Goal: Check status: Check status

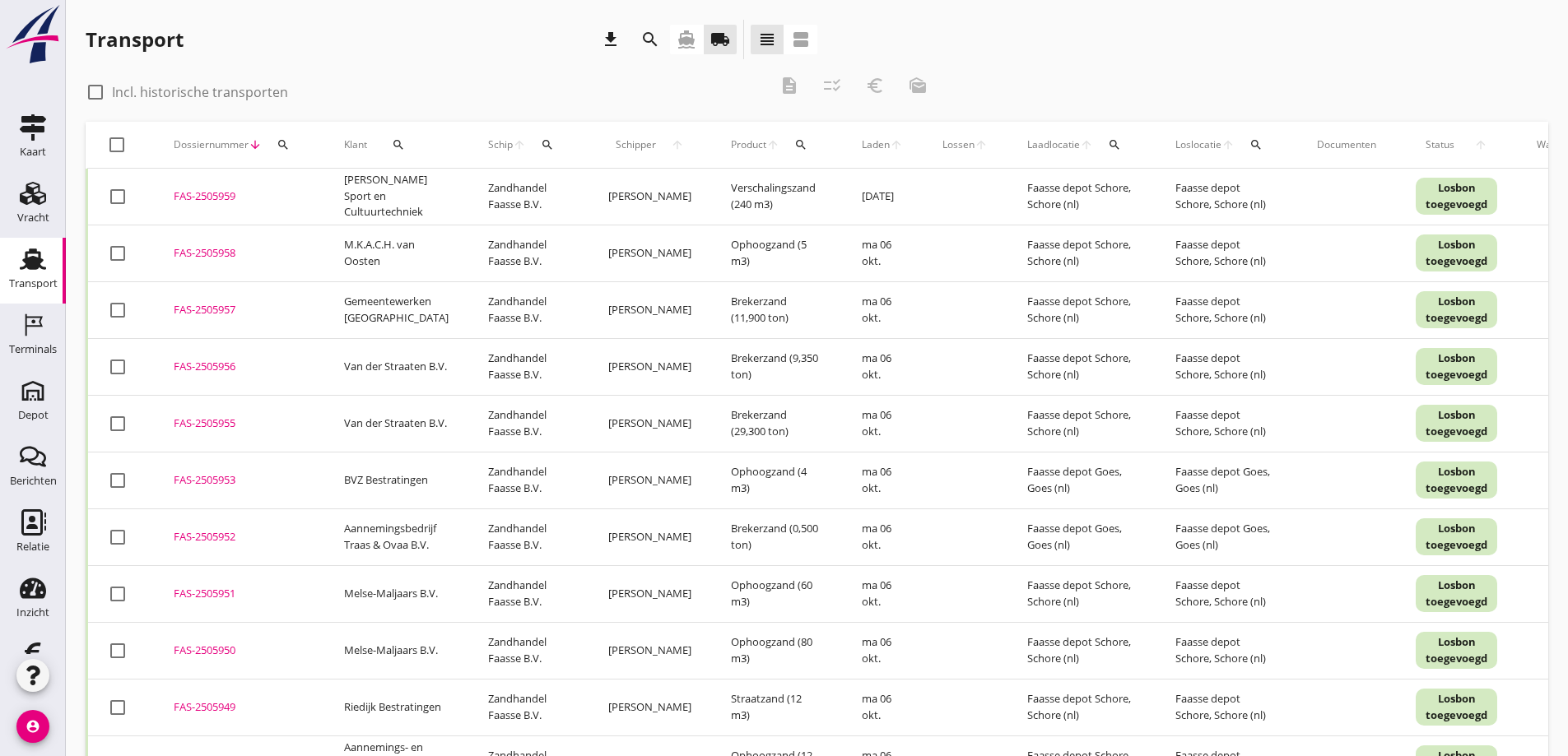
click at [394, 142] on icon "search" at bounding box center [398, 144] width 13 height 13
click at [405, 192] on input "Zoeken op opdrachtgever..." at bounding box center [465, 192] width 171 height 26
type input "slobbe"
click at [612, 192] on icon "check" at bounding box center [622, 193] width 20 height 20
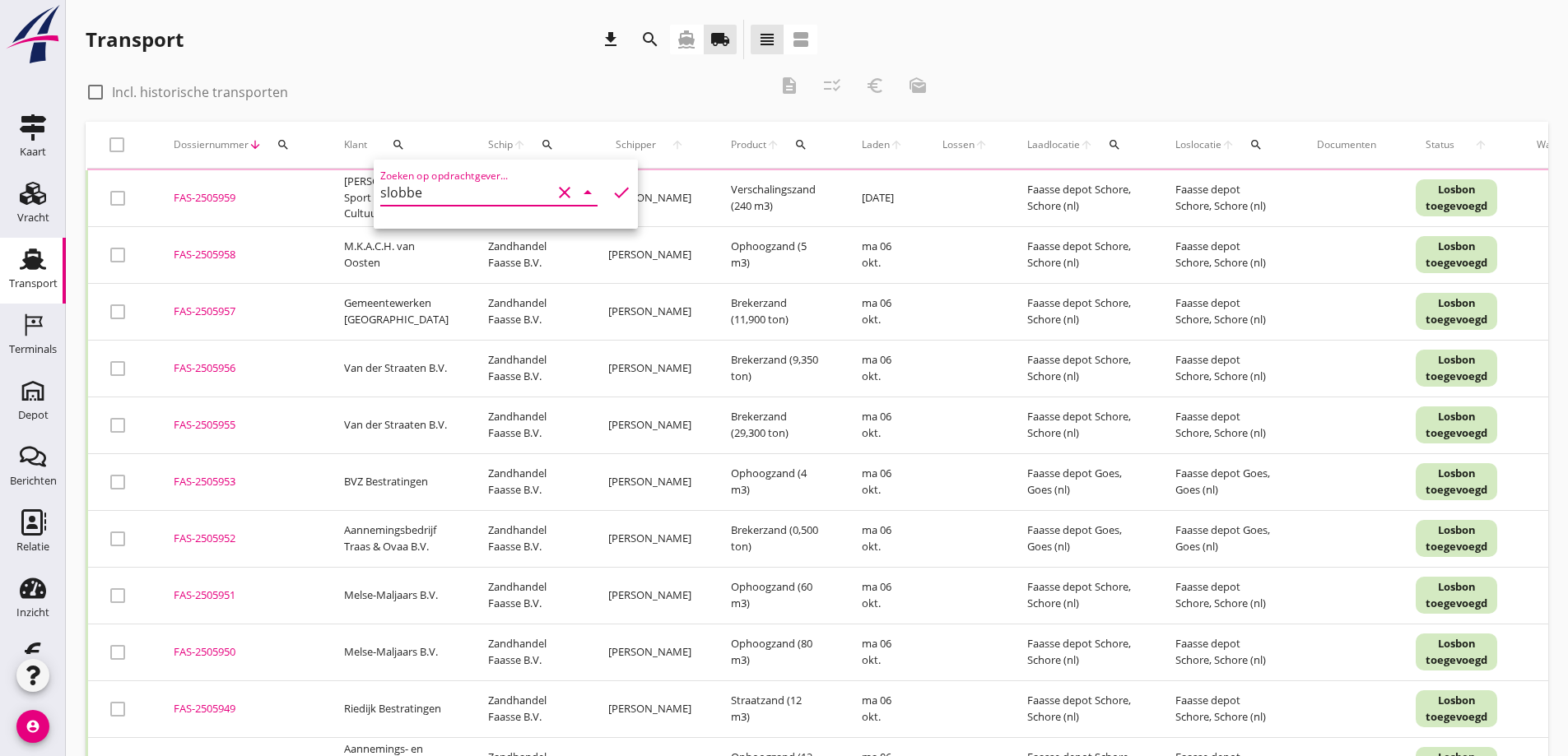
click at [99, 91] on div at bounding box center [95, 91] width 28 height 28
checkbox input "true"
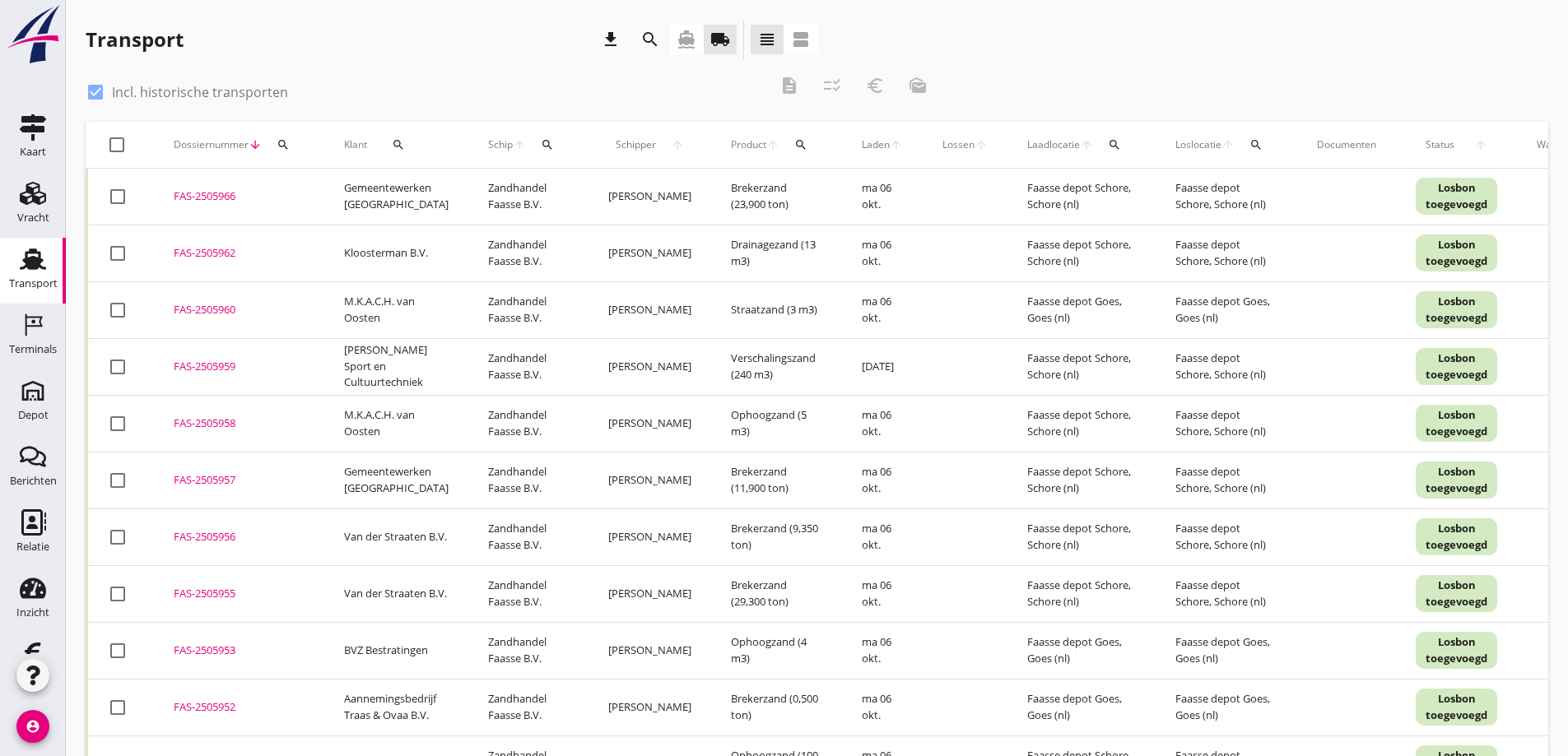
click at [396, 143] on icon "search" at bounding box center [398, 144] width 13 height 13
click at [427, 195] on input "slobbe" at bounding box center [465, 192] width 171 height 26
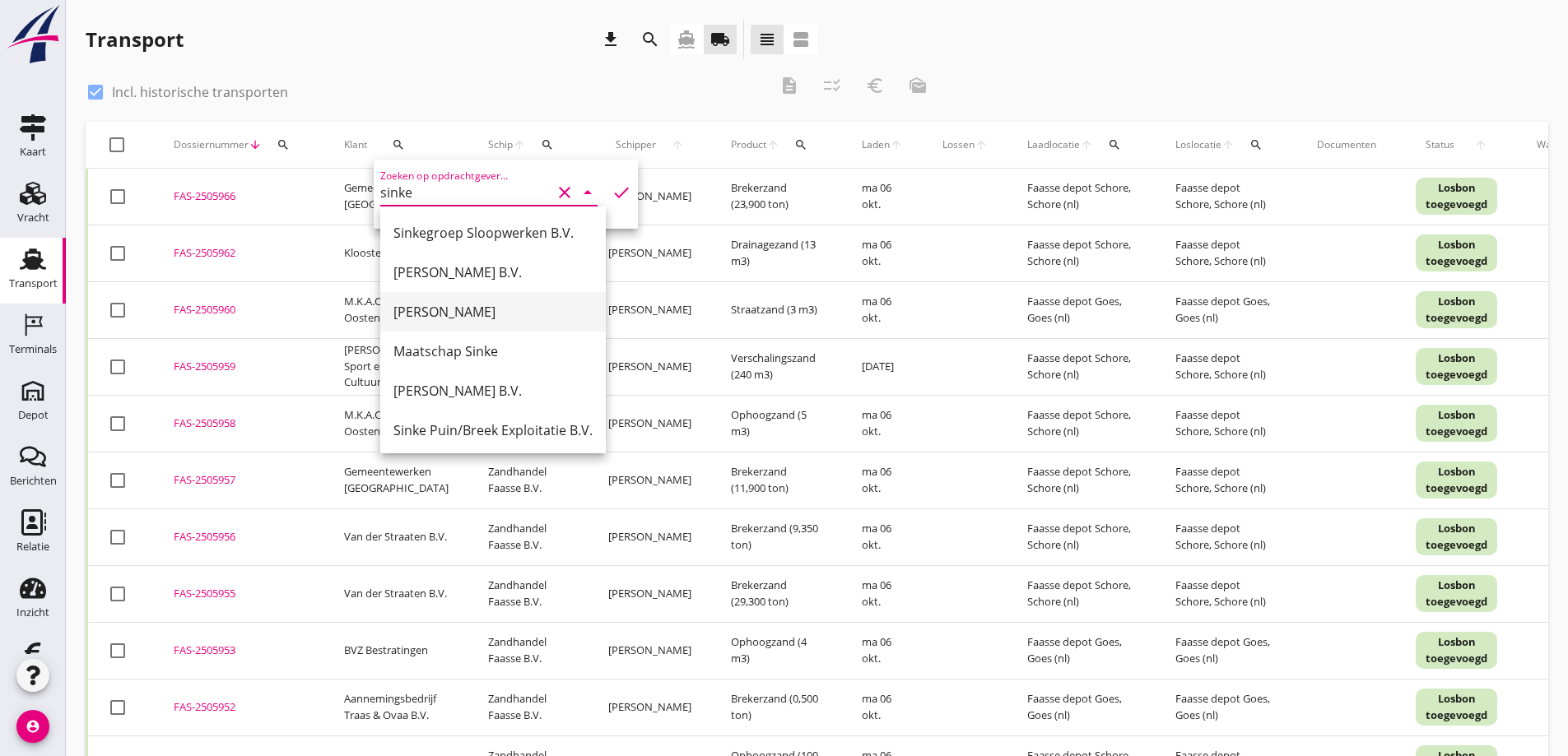
click at [437, 305] on div "[PERSON_NAME]" at bounding box center [493, 312] width 199 height 20
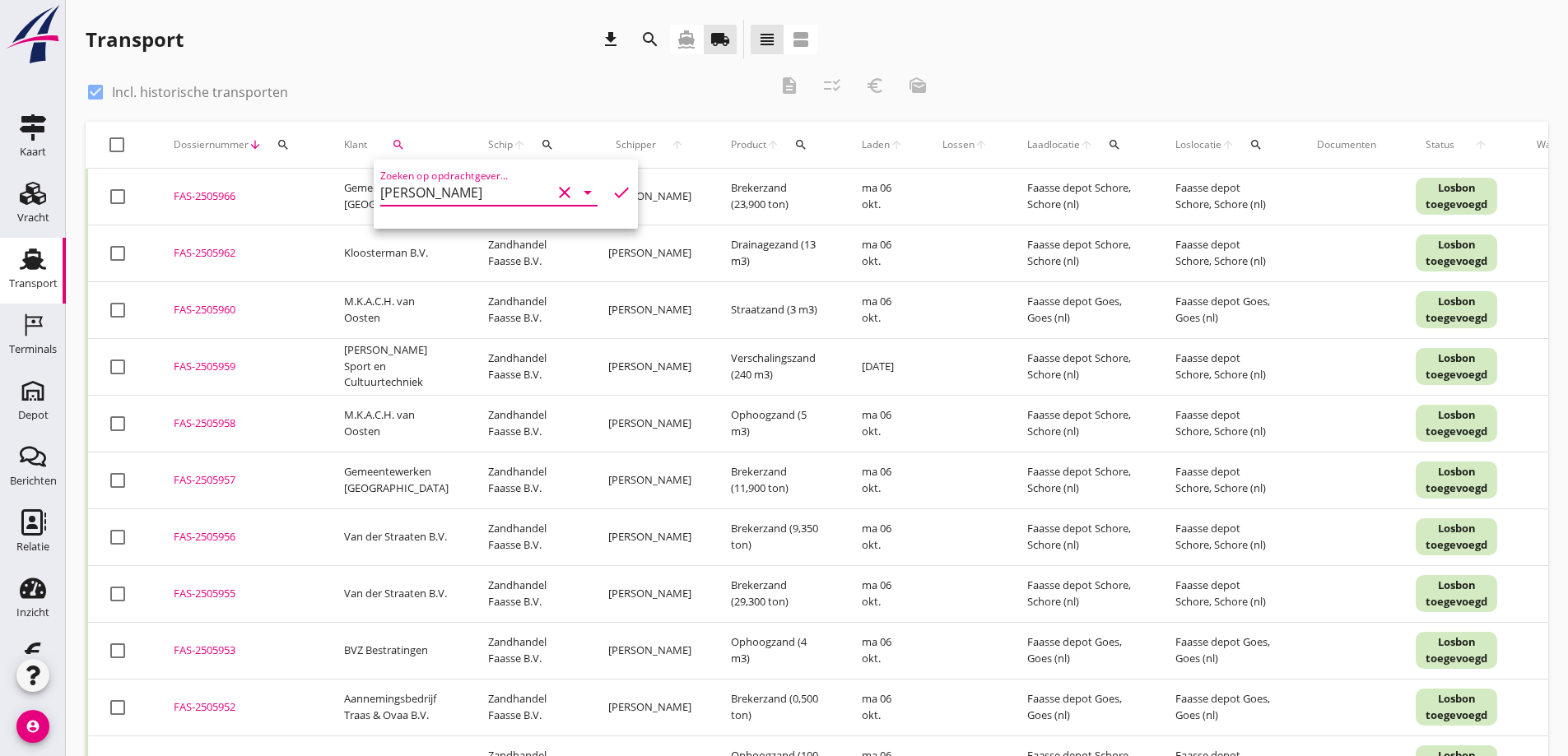
type input "[PERSON_NAME]"
click at [612, 189] on icon "check" at bounding box center [622, 193] width 20 height 20
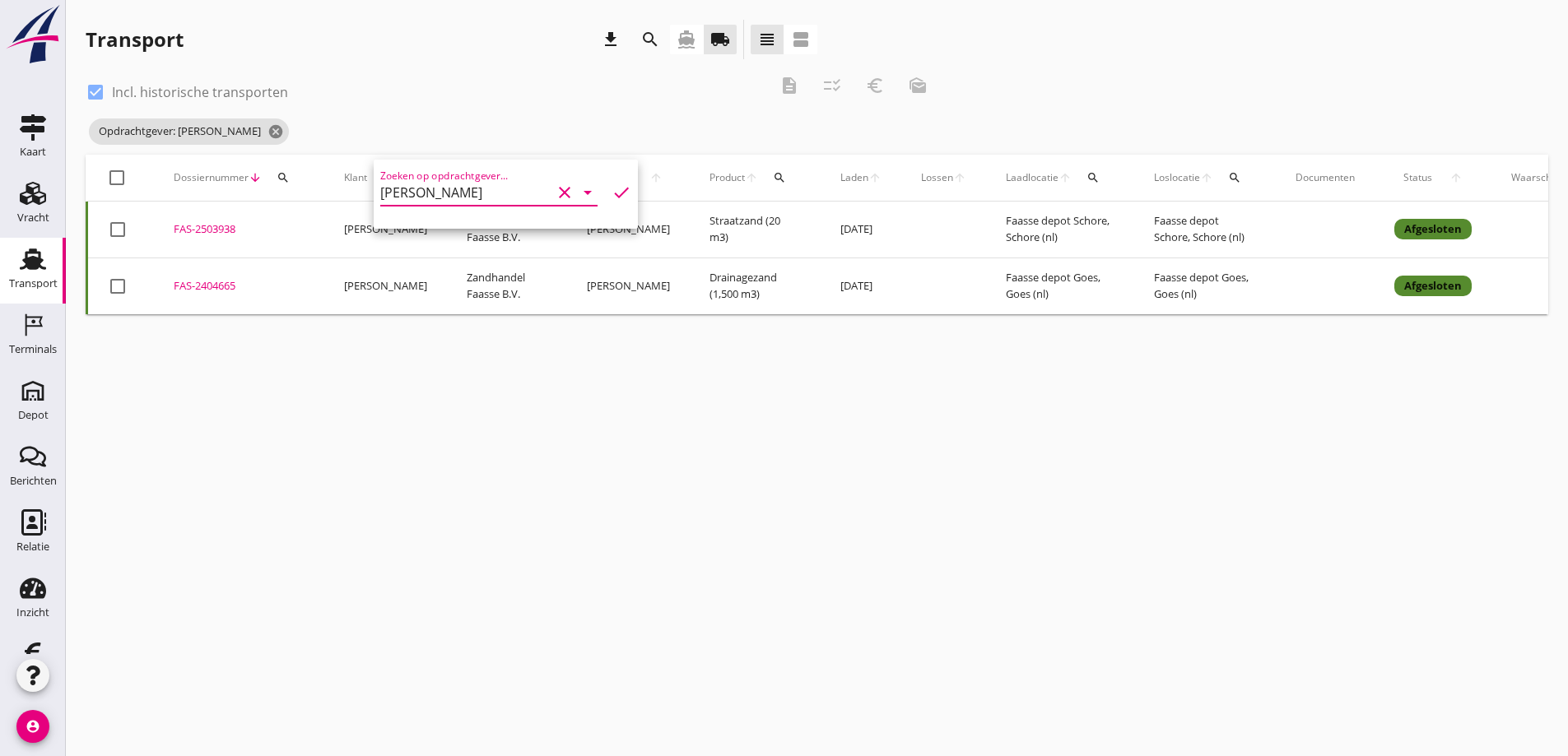
click at [491, 479] on div "cancel You are impersonating another user. Transport download search directions…" at bounding box center [816, 378] width 1503 height 756
click at [207, 222] on div "FAS-2503938" at bounding box center [239, 229] width 131 height 16
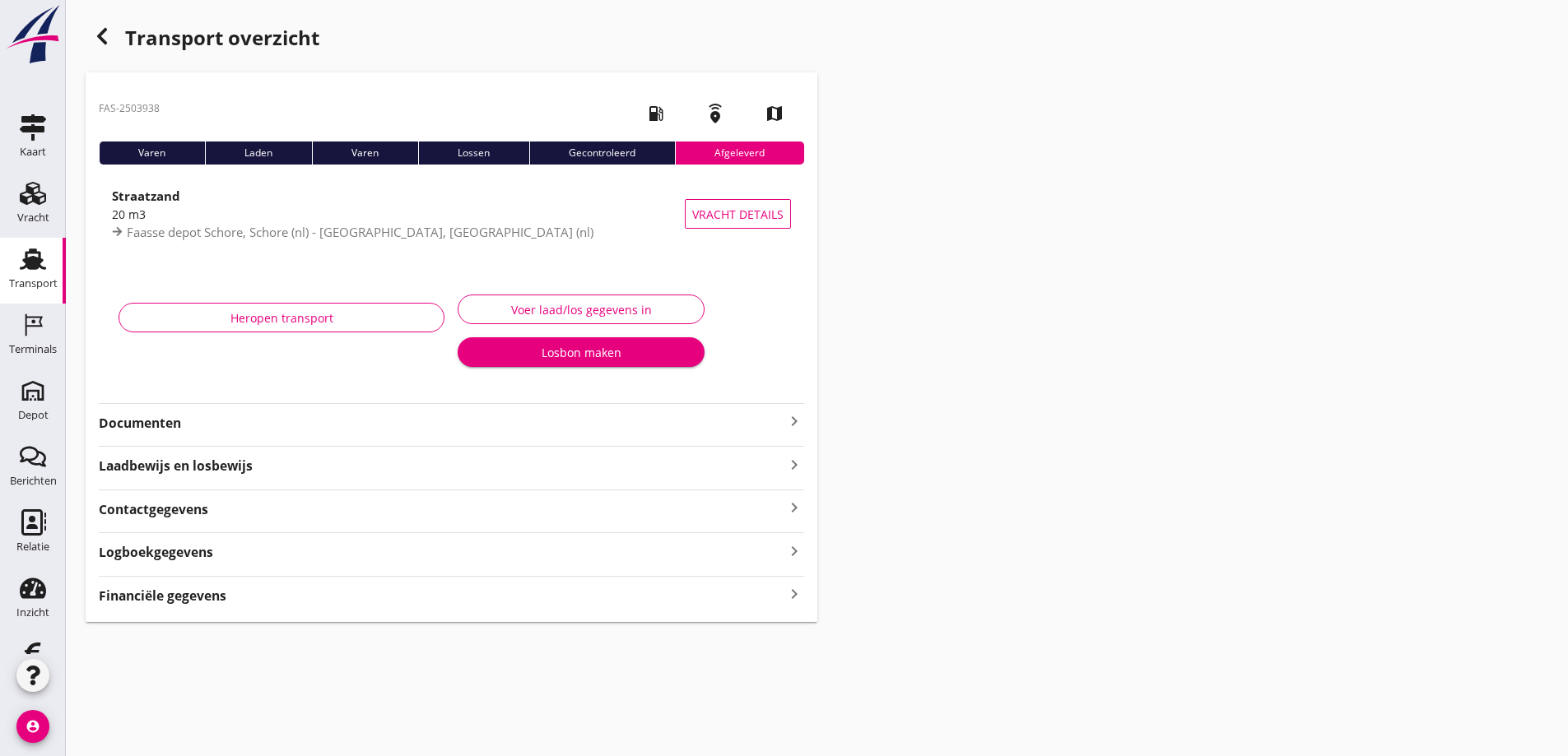
click at [102, 36] on icon "button" at bounding box center [102, 36] width 20 height 20
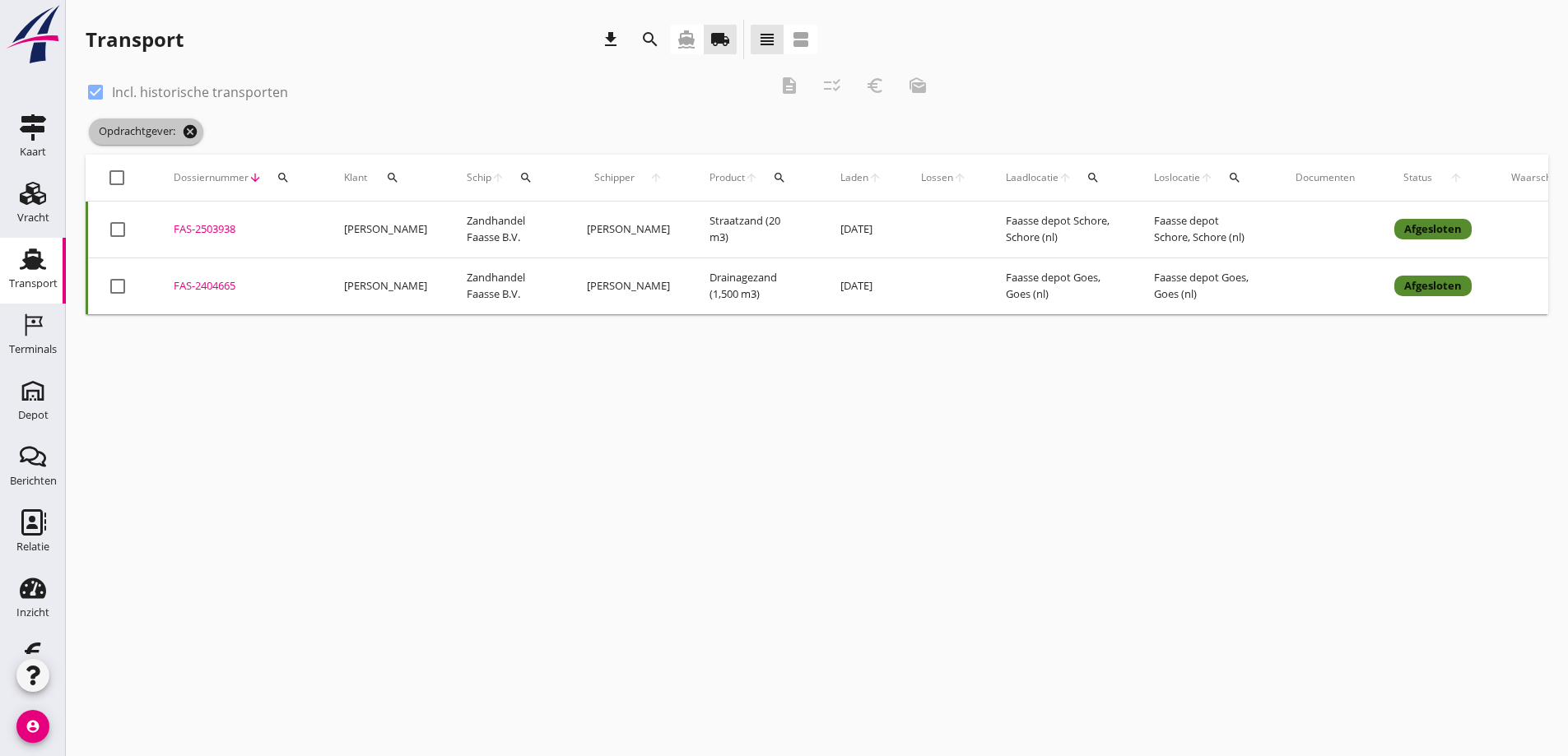
click at [192, 131] on icon "cancel" at bounding box center [190, 132] width 16 height 16
